Goal: Information Seeking & Learning: Learn about a topic

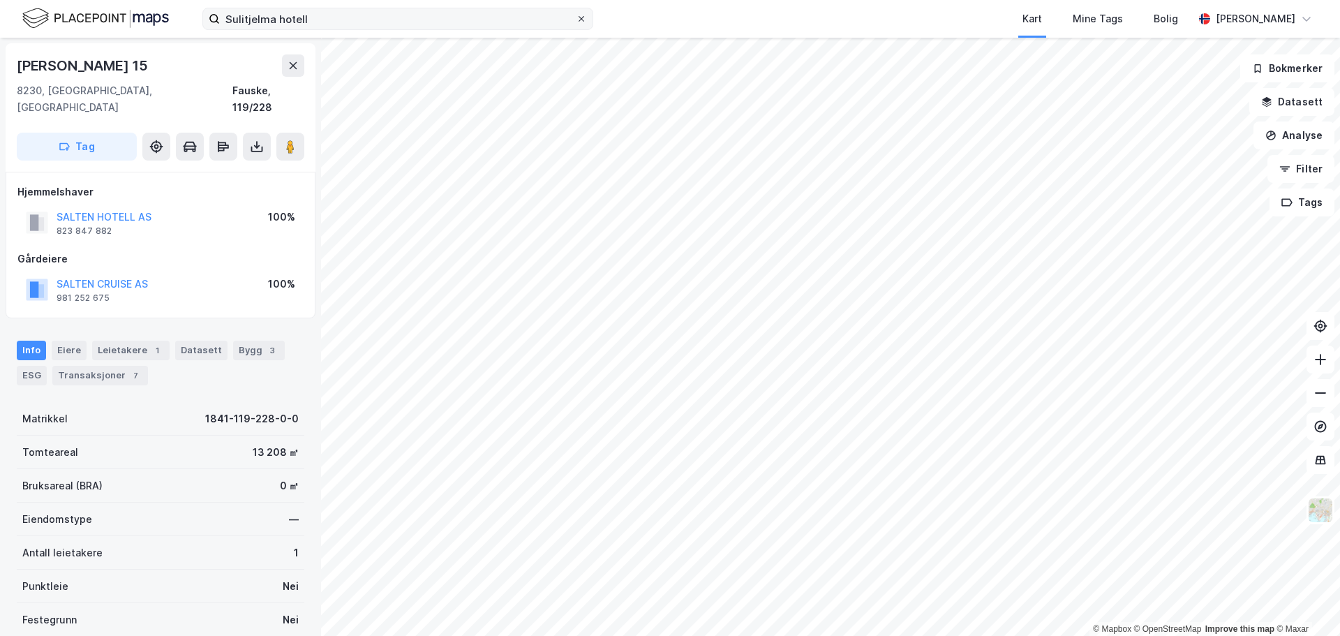
click at [583, 18] on icon at bounding box center [581, 19] width 8 height 8
click at [576, 18] on input "Sulitjelma hotell" at bounding box center [398, 18] width 356 height 21
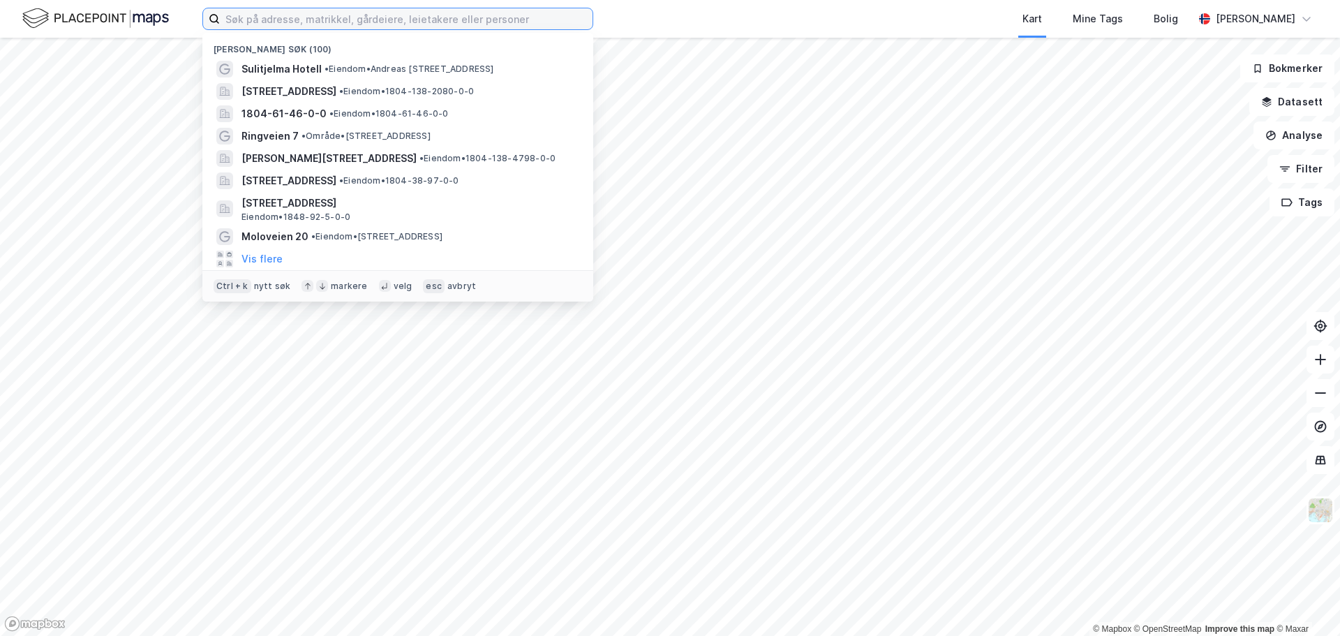
click at [456, 21] on input at bounding box center [406, 18] width 373 height 21
click at [258, 18] on input at bounding box center [406, 18] width 373 height 21
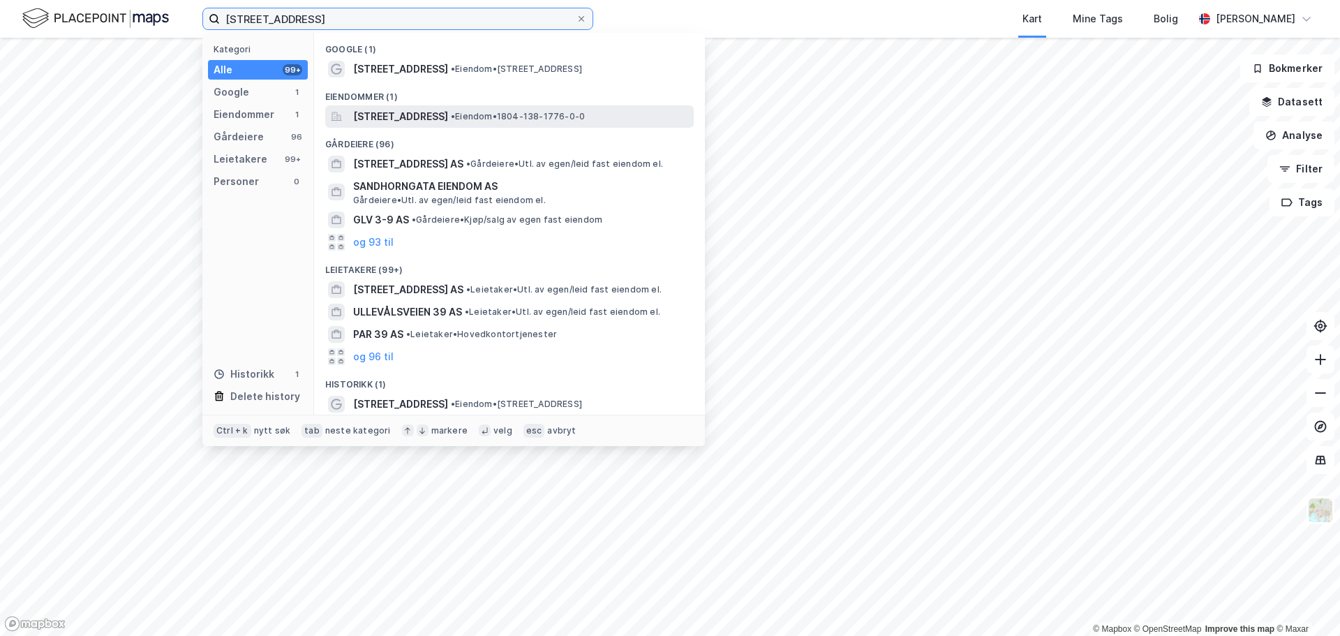
type input "[STREET_ADDRESS]"
click at [434, 115] on span "[STREET_ADDRESS]" at bounding box center [400, 116] width 95 height 17
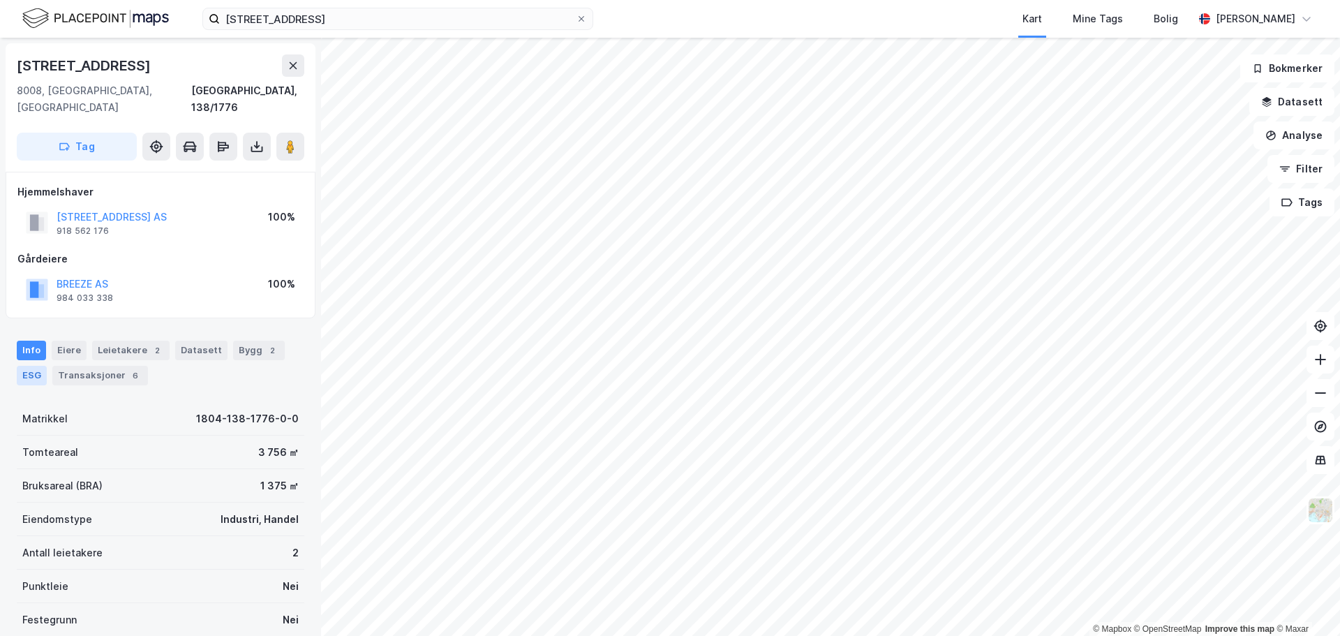
click at [26, 366] on div "ESG" at bounding box center [32, 376] width 30 height 20
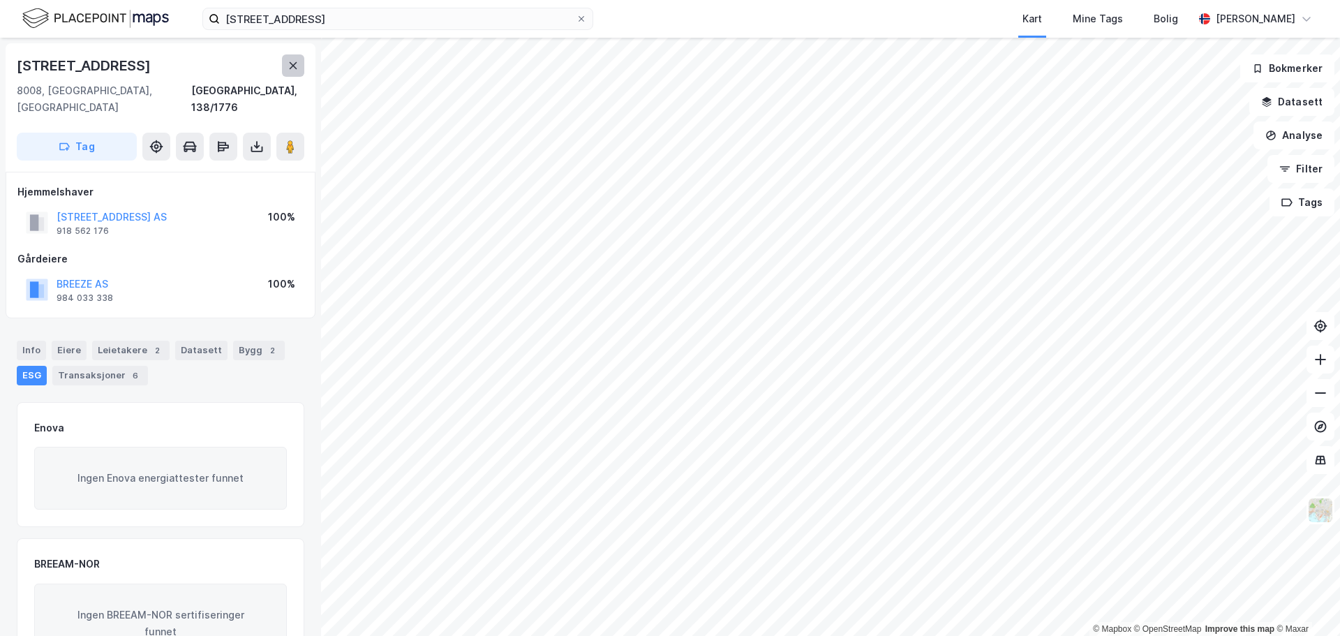
click at [291, 70] on icon at bounding box center [293, 65] width 11 height 11
click at [31, 341] on div "Info" at bounding box center [31, 351] width 29 height 20
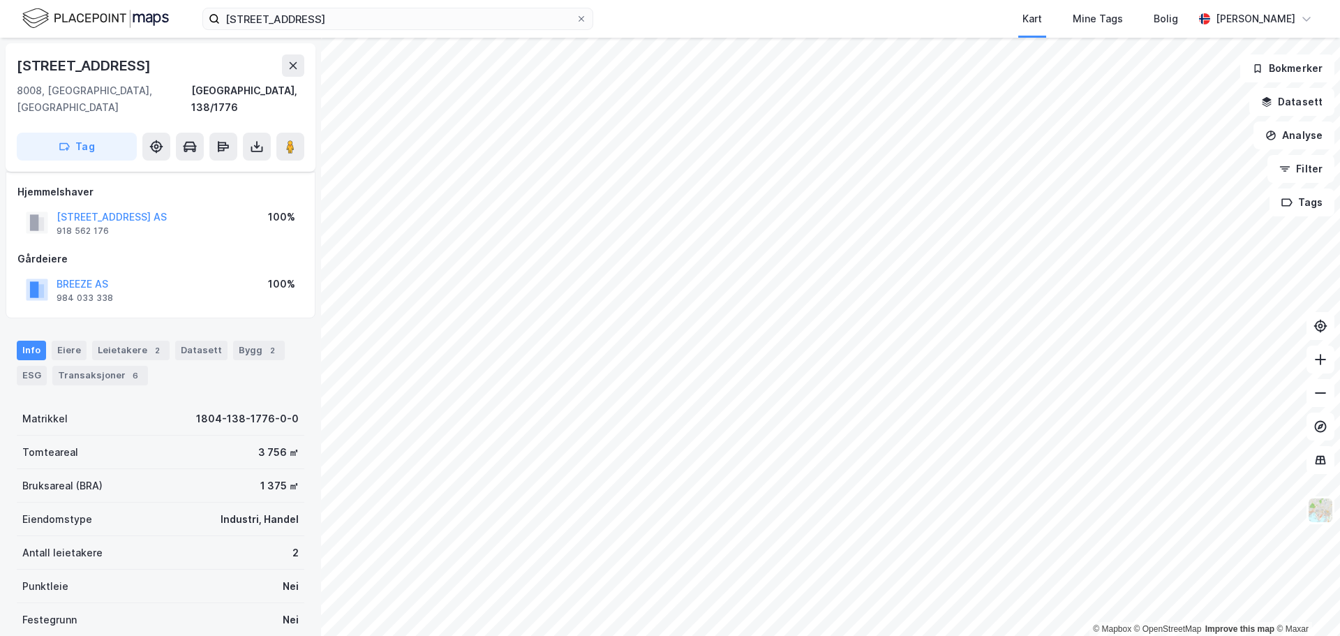
scroll to position [124, 0]
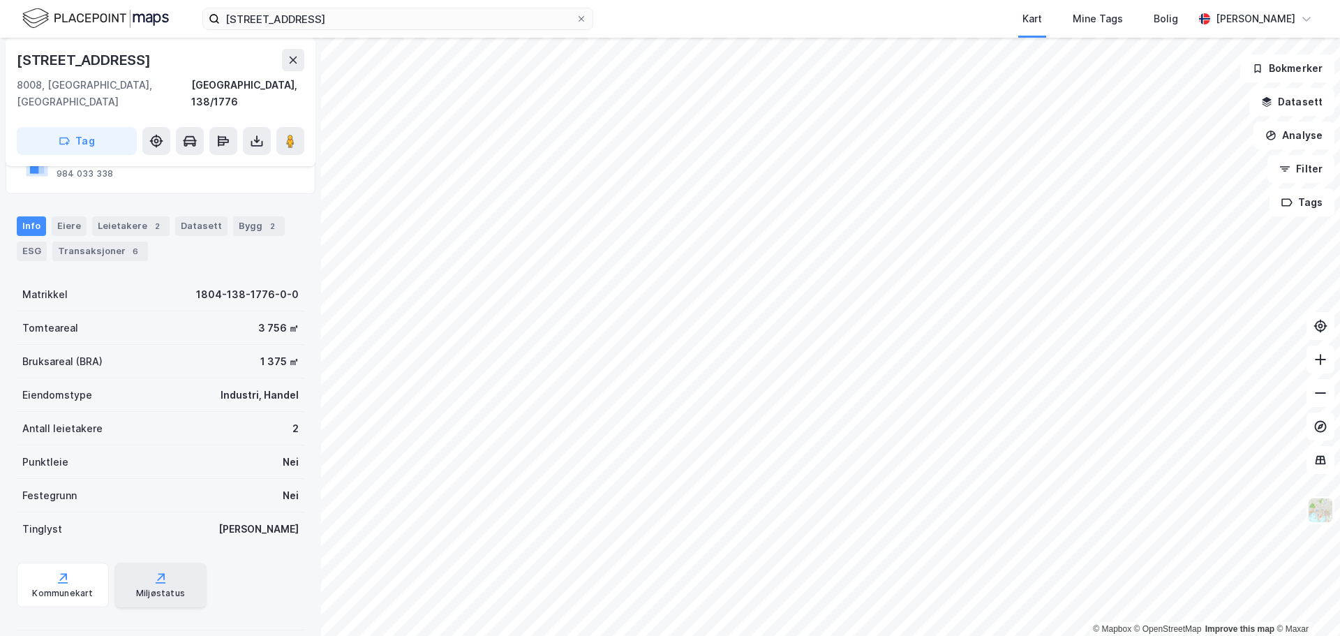
click at [154, 571] on icon at bounding box center [161, 578] width 14 height 14
click at [159, 573] on icon at bounding box center [161, 576] width 6 height 6
click at [157, 573] on icon at bounding box center [161, 577] width 8 height 8
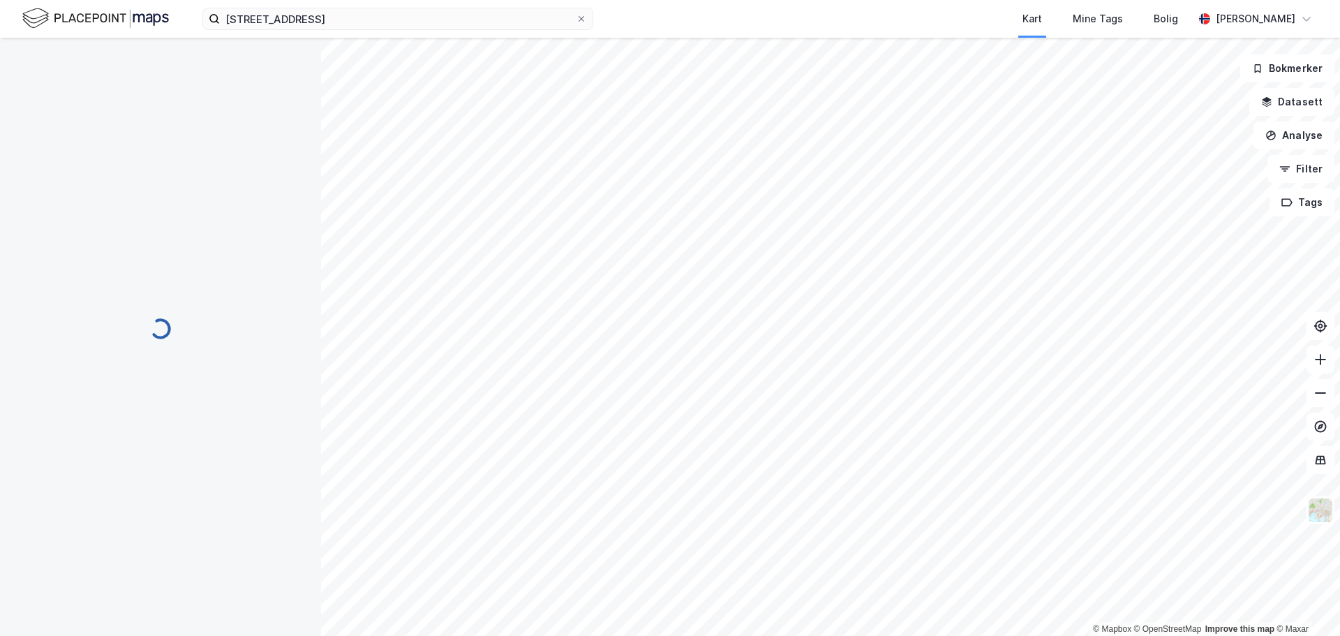
scroll to position [124, 0]
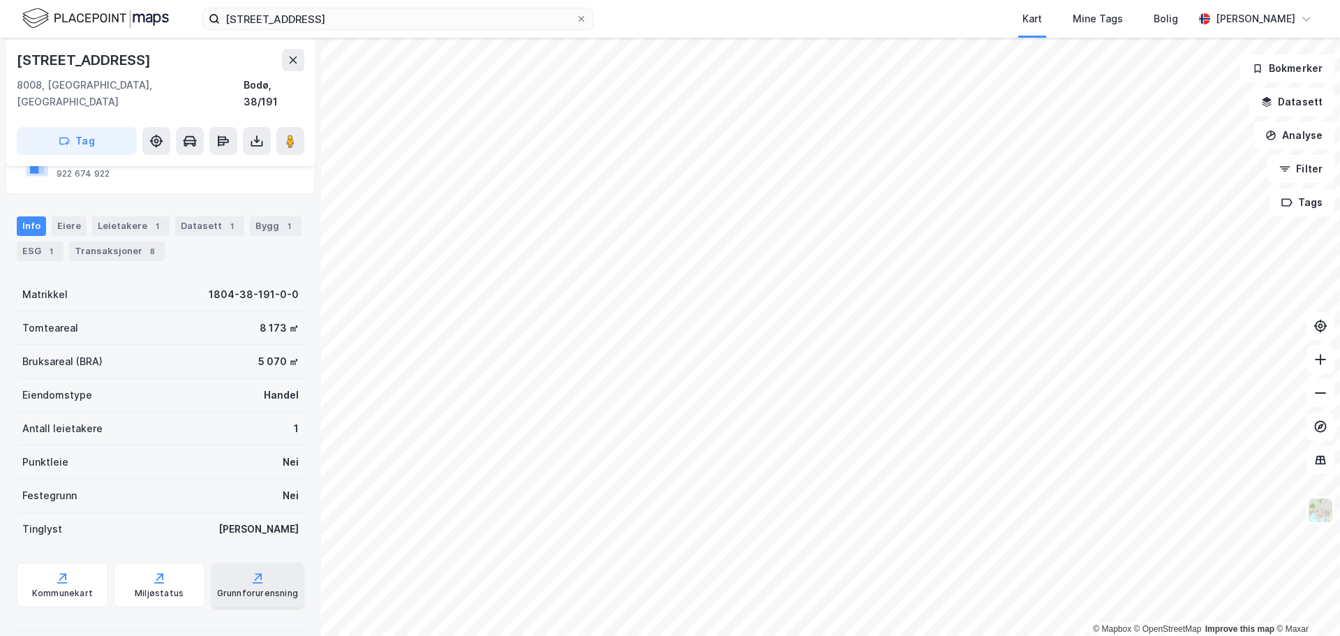
click at [253, 582] on icon at bounding box center [258, 582] width 10 height 1
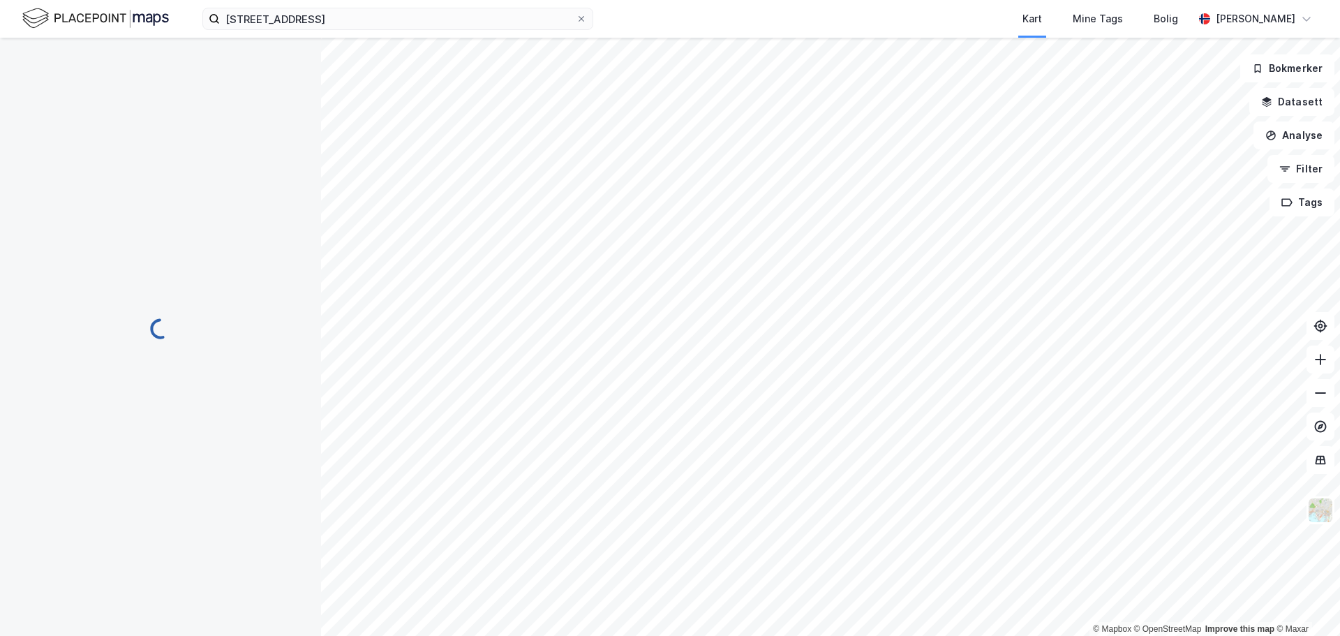
scroll to position [124, 0]
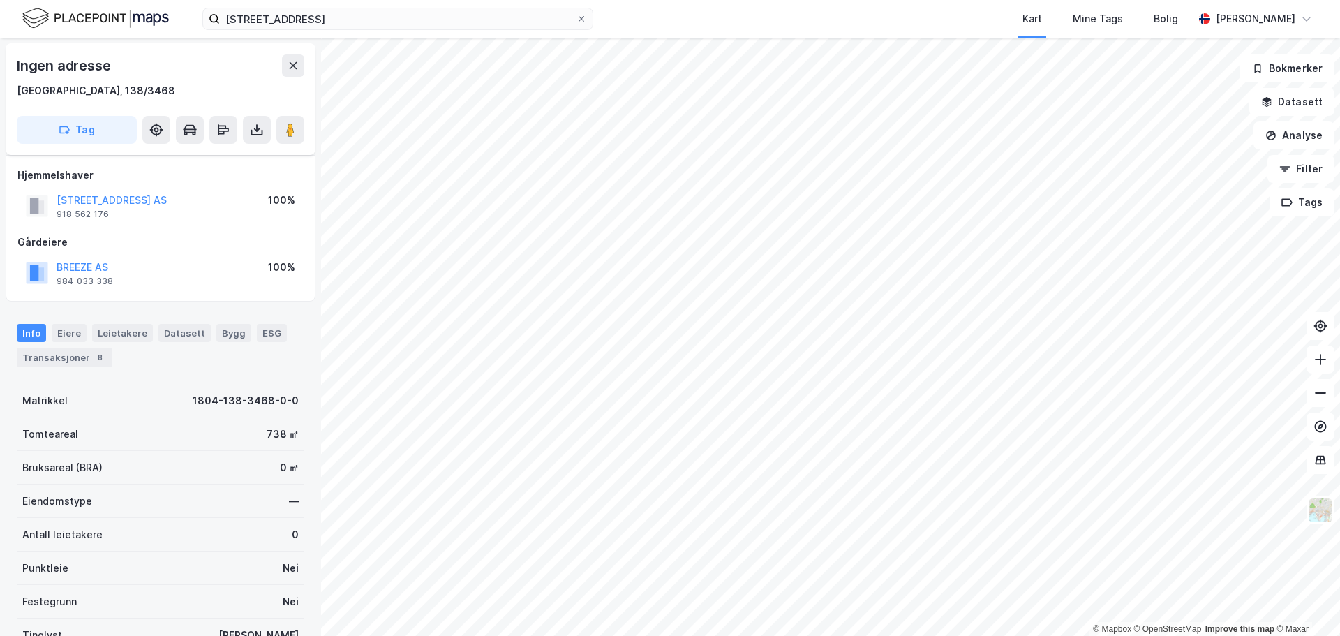
scroll to position [123, 0]
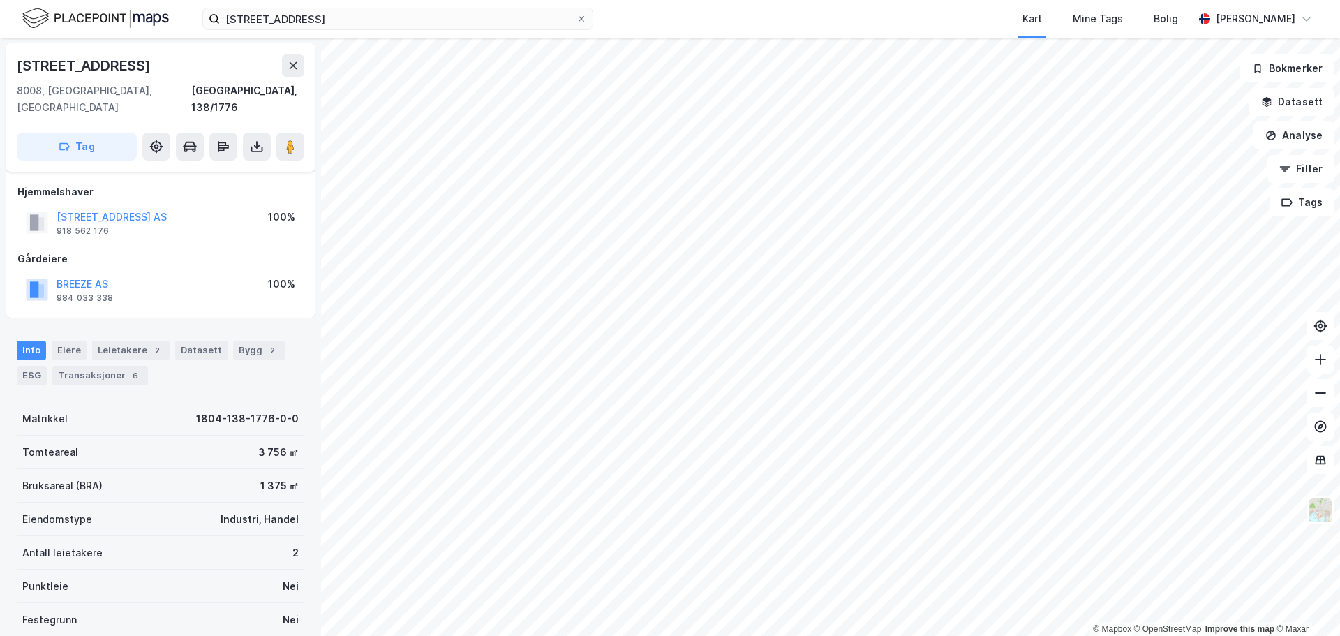
scroll to position [123, 0]
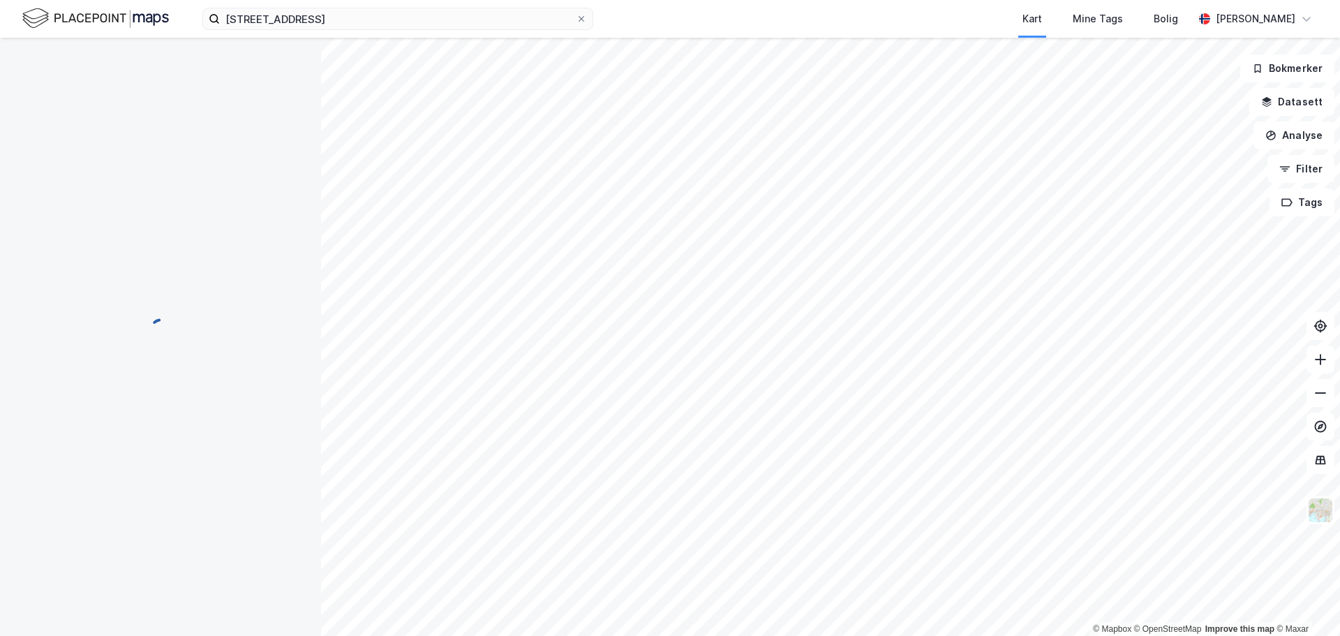
scroll to position [123, 0]
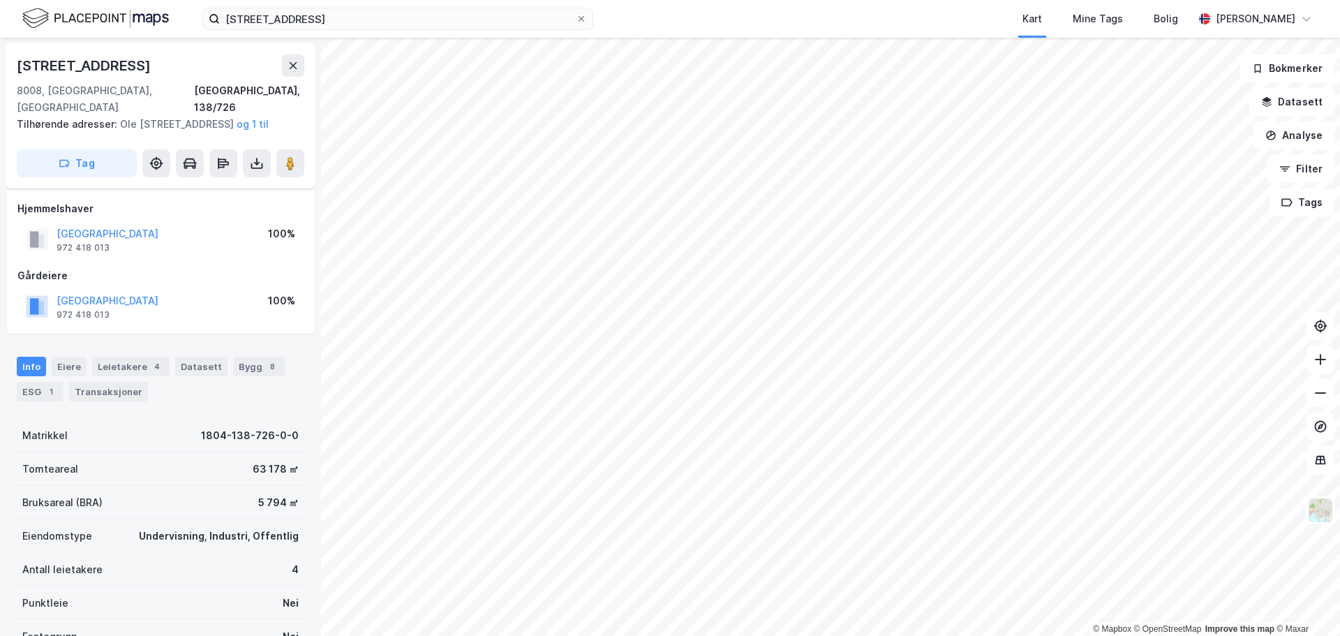
scroll to position [123, 0]
